Goal: Transaction & Acquisition: Register for event/course

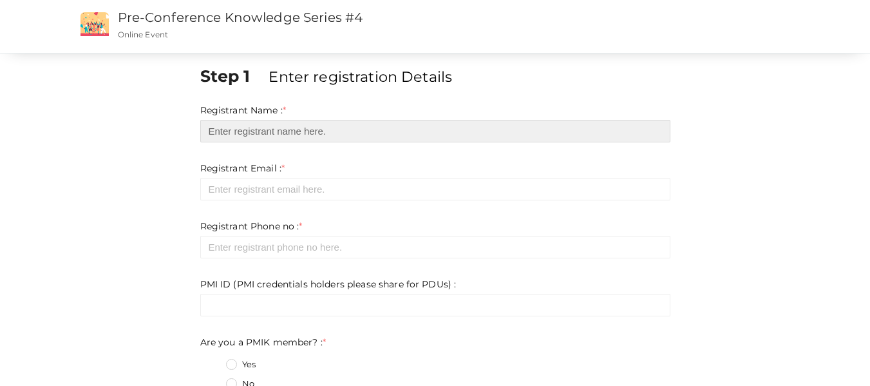
click at [295, 129] on input "text" at bounding box center [435, 131] width 470 height 23
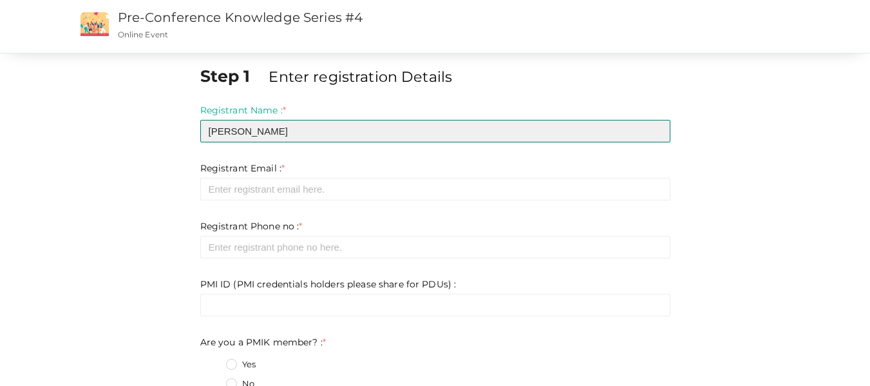
type input "[PERSON_NAME]"
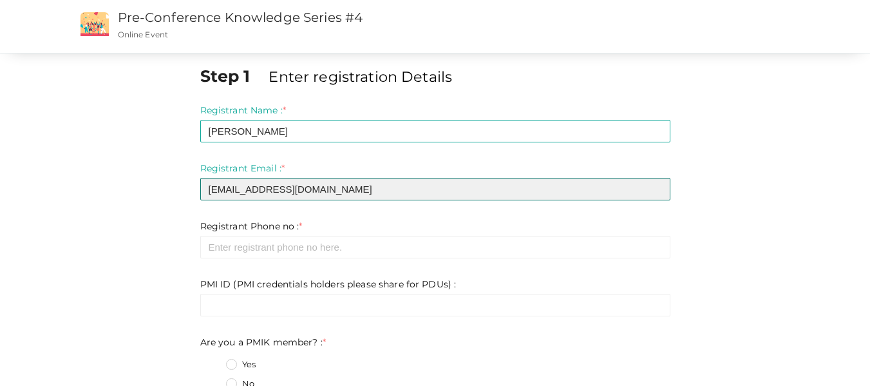
type input "[EMAIL_ADDRESS][DOMAIN_NAME]"
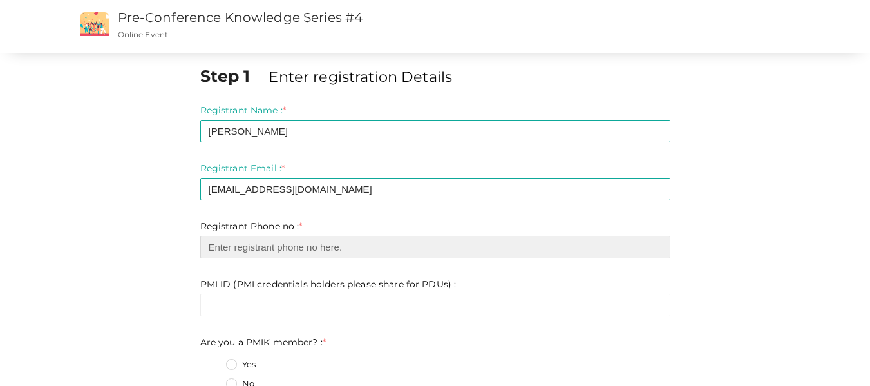
click at [293, 247] on input "number" at bounding box center [435, 247] width 470 height 23
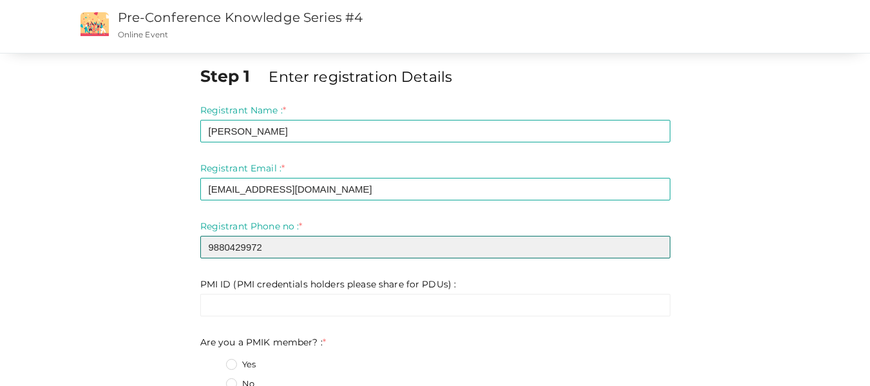
type input "9880429972"
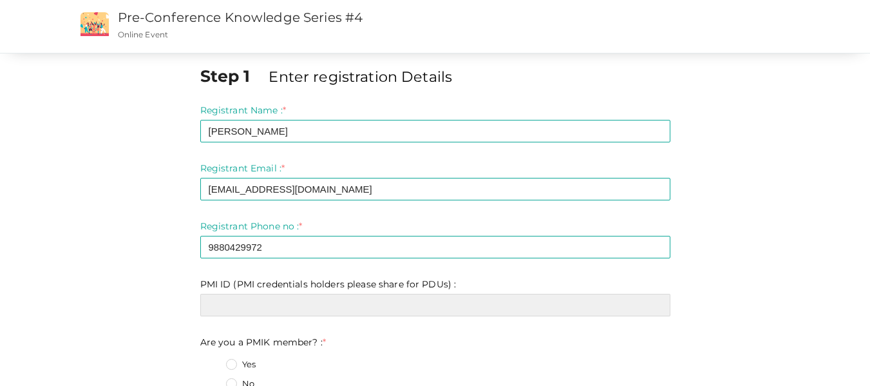
click at [292, 307] on input "text" at bounding box center [435, 305] width 470 height 23
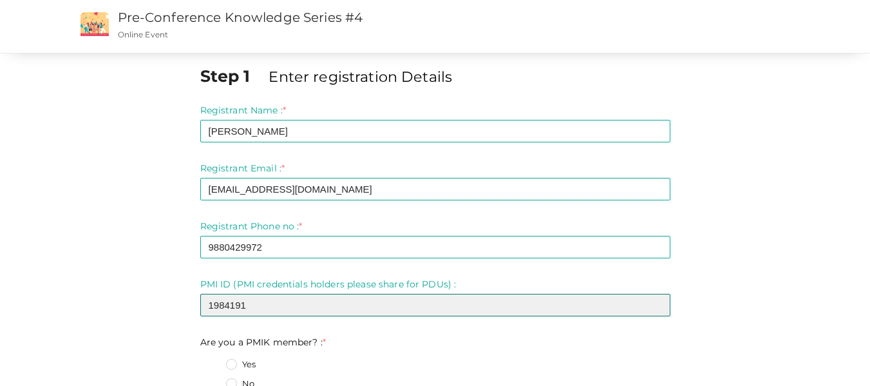
type input "1984191"
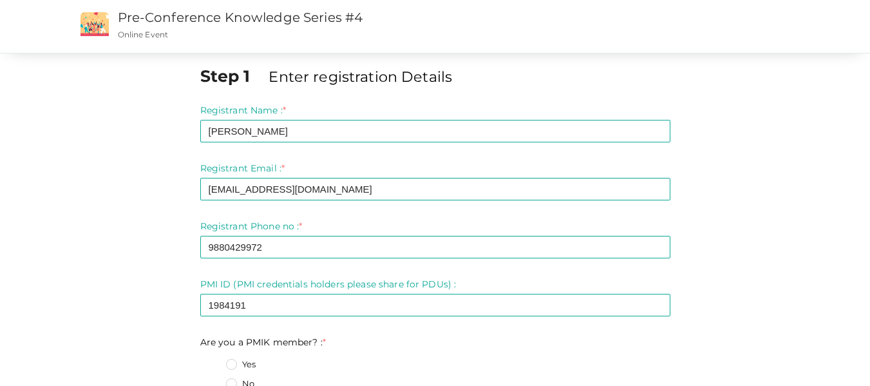
click at [229, 364] on label "Yes" at bounding box center [241, 364] width 30 height 13
click at [213, 360] on member\?\+0 "Yes" at bounding box center [213, 360] width 0 height 0
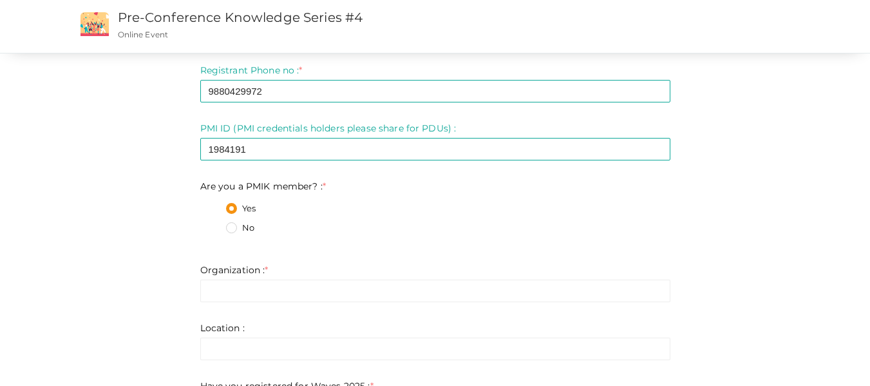
scroll to position [180, 0]
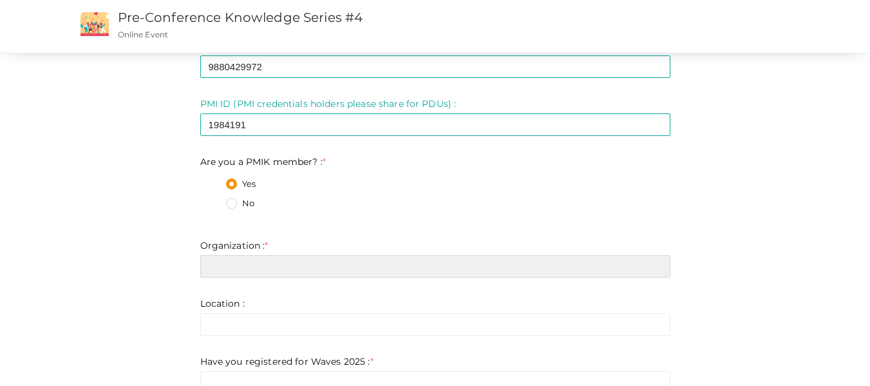
click at [235, 270] on input "text" at bounding box center [435, 266] width 470 height 23
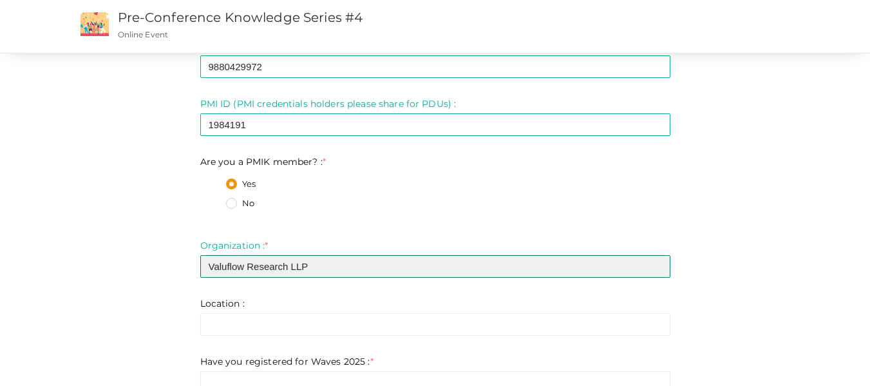
type input "Valuflow Research LLP"
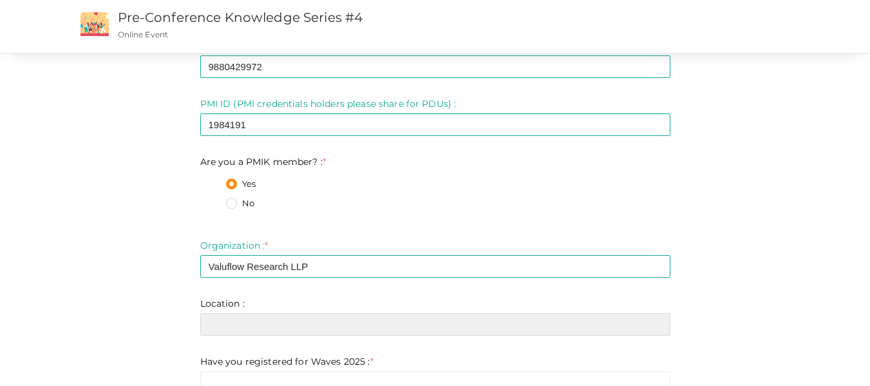
click at [216, 329] on input "text" at bounding box center [435, 324] width 470 height 23
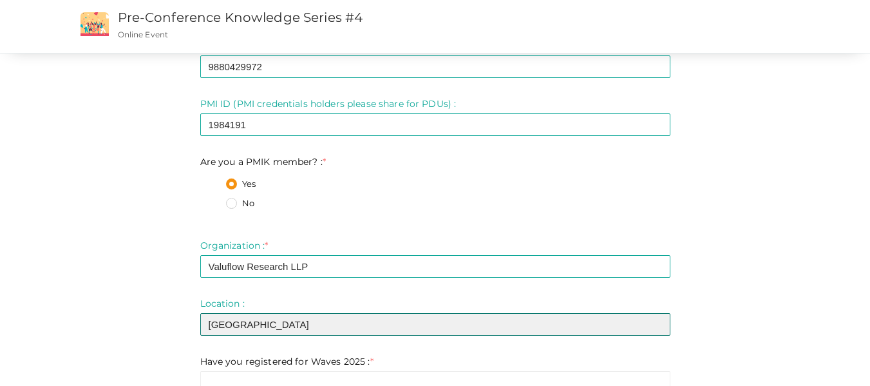
type input "[GEOGRAPHIC_DATA]"
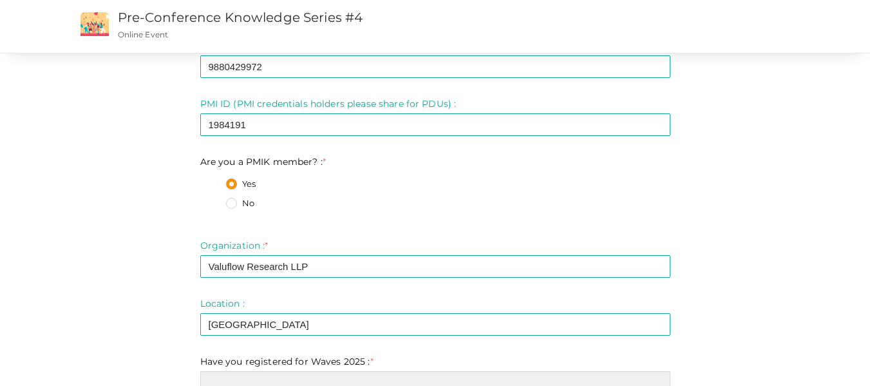
scroll to position [188, 0]
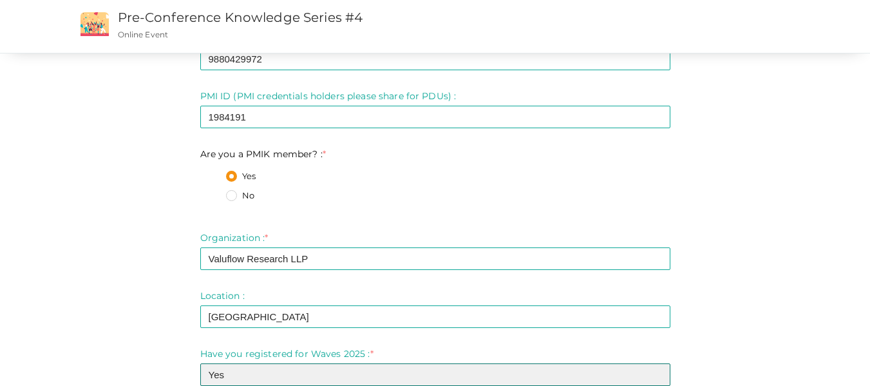
type input "Yes"
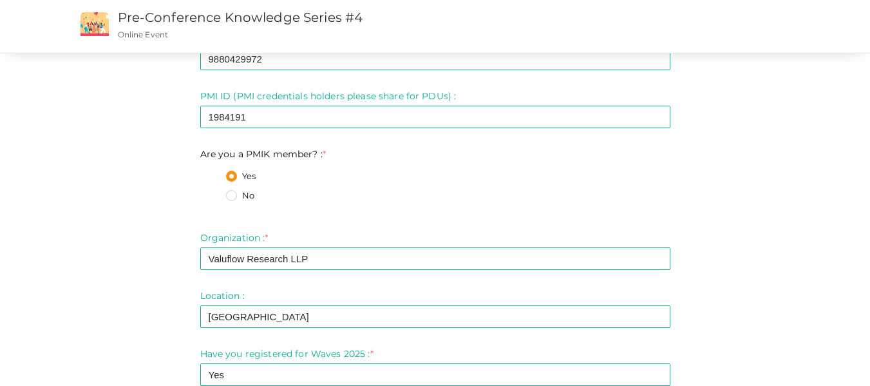
scroll to position [385, 0]
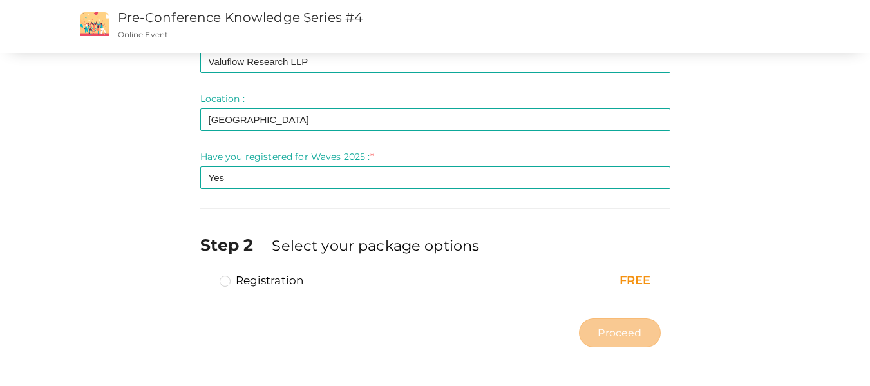
click at [265, 278] on label "Registration" at bounding box center [262, 279] width 84 height 15
click at [207, 275] on input "Registration" at bounding box center [207, 275] width 0 height 0
click at [616, 327] on span "Proceed" at bounding box center [619, 332] width 44 height 15
